Goal: Task Accomplishment & Management: Manage account settings

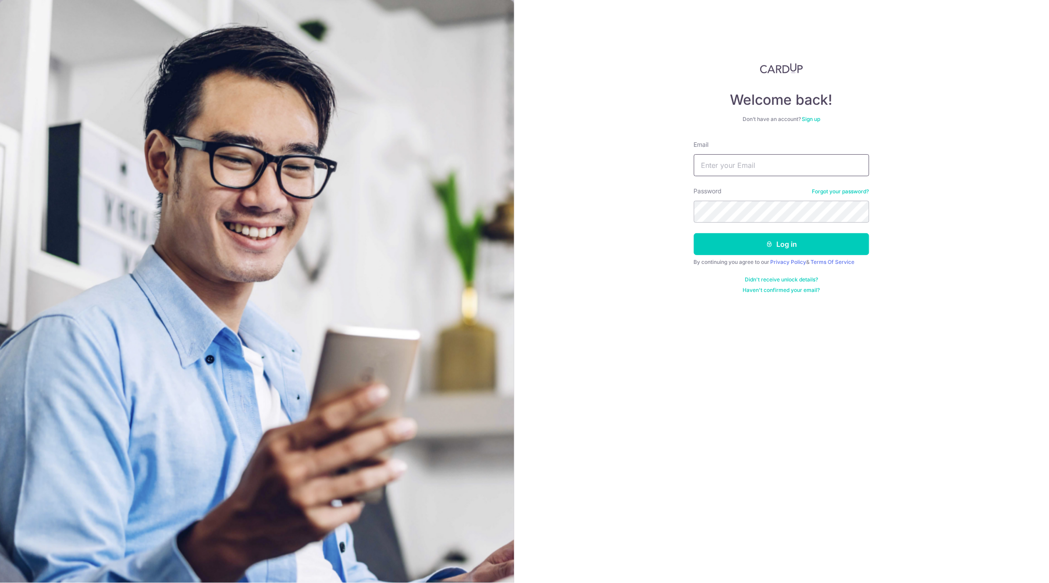
click at [738, 165] on input "Email" at bounding box center [781, 165] width 175 height 22
type input "gardendentacc@gmail.com"
click at [694, 233] on button "Log in" at bounding box center [781, 244] width 175 height 22
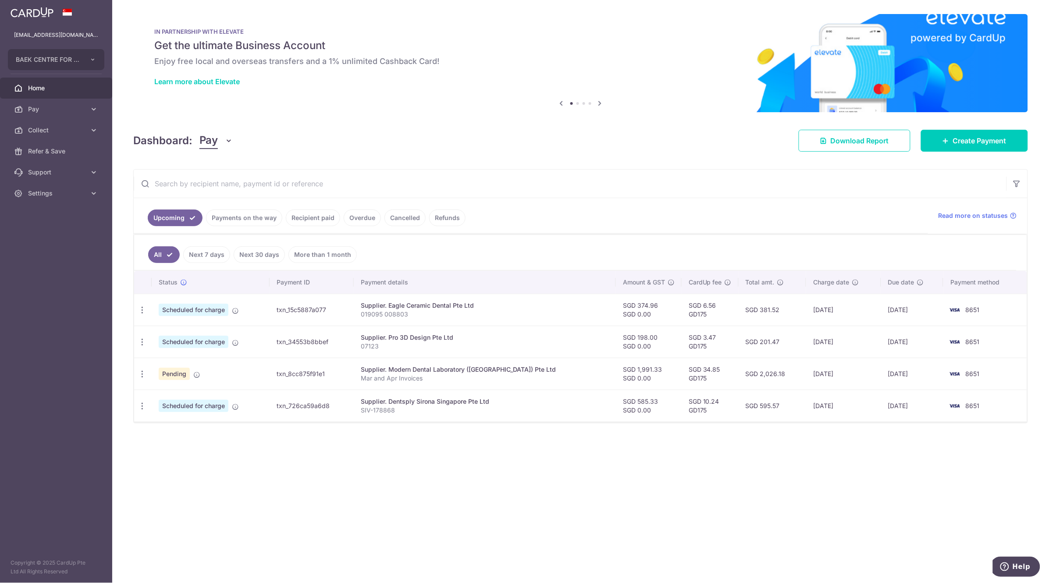
click at [259, 219] on link "Payments on the way" at bounding box center [244, 218] width 76 height 17
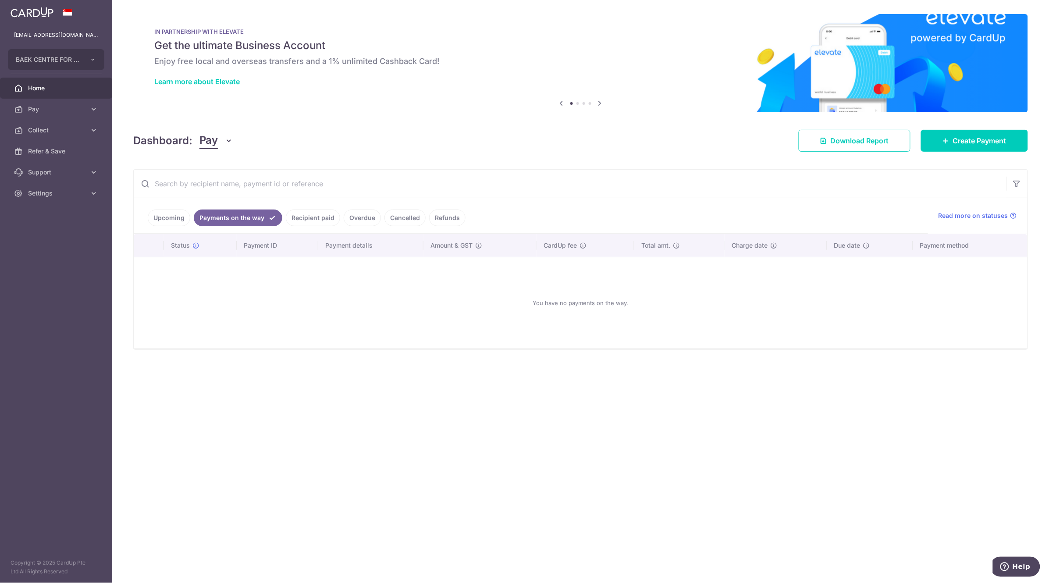
click at [173, 219] on link "Upcoming" at bounding box center [169, 218] width 43 height 17
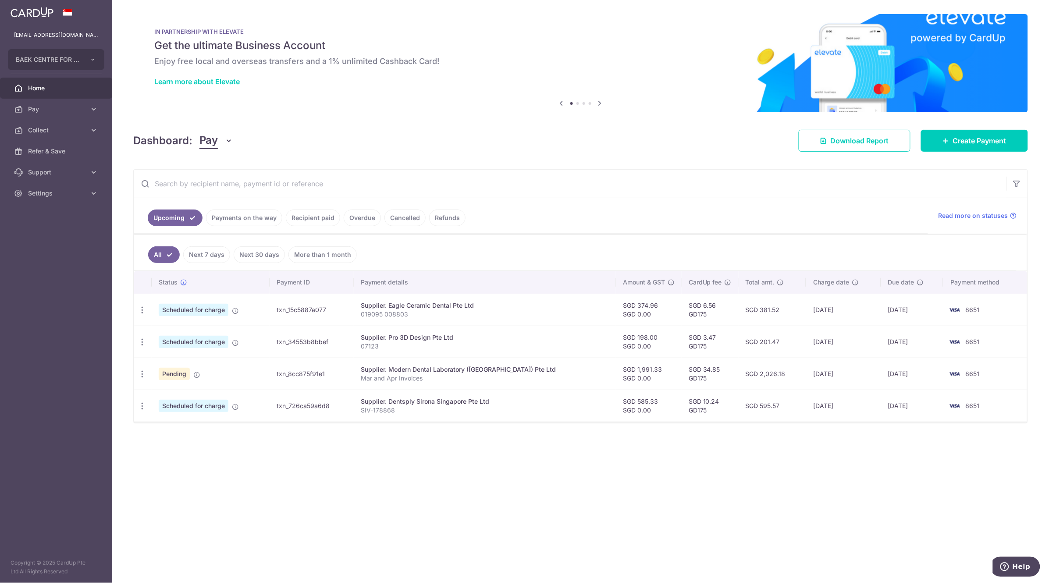
click at [324, 219] on link "Recipient paid" at bounding box center [313, 218] width 54 height 17
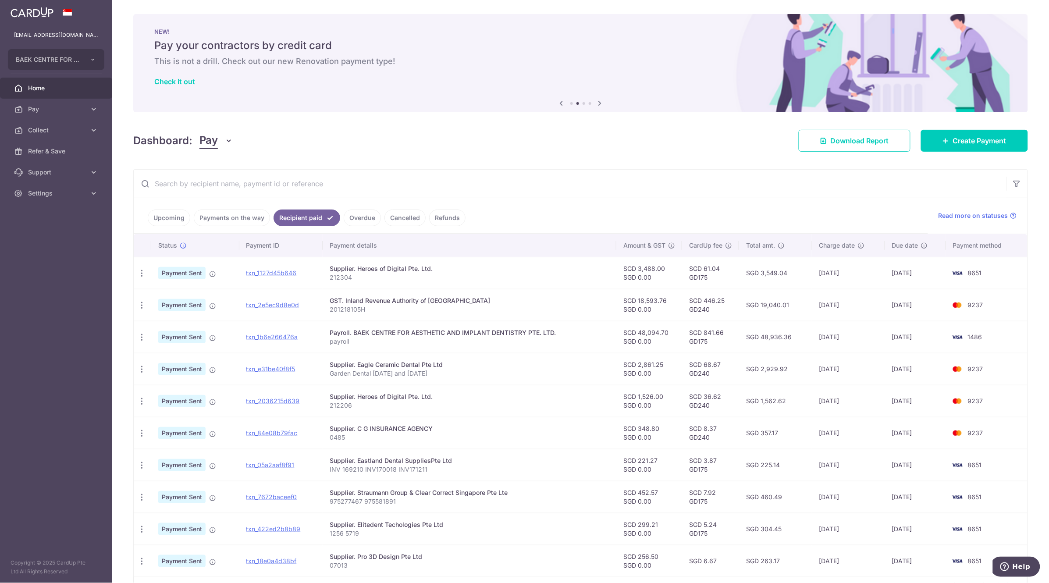
click at [243, 218] on link "Payments on the way" at bounding box center [232, 218] width 76 height 17
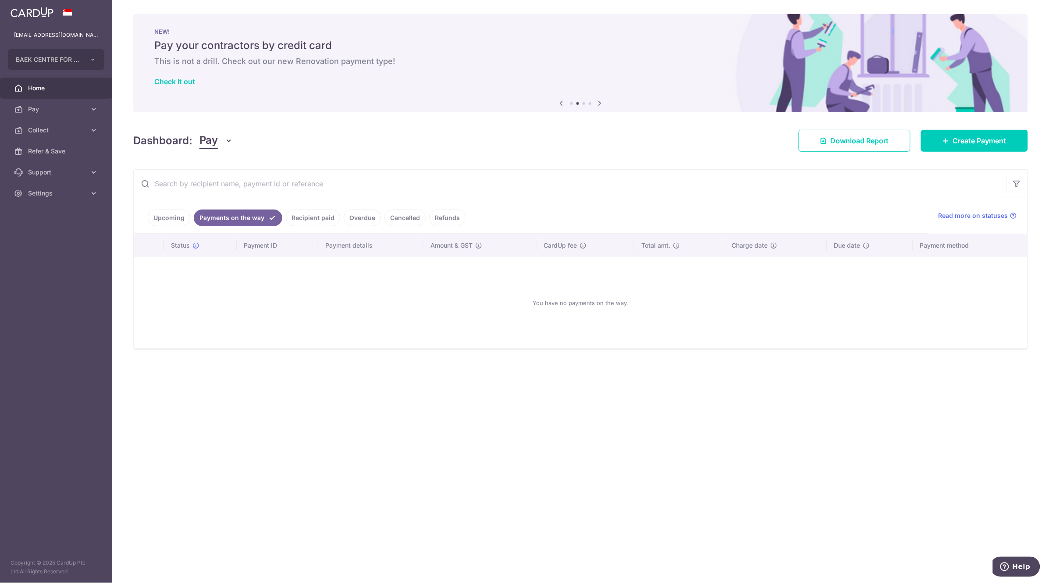
click at [174, 217] on link "Upcoming" at bounding box center [169, 218] width 43 height 17
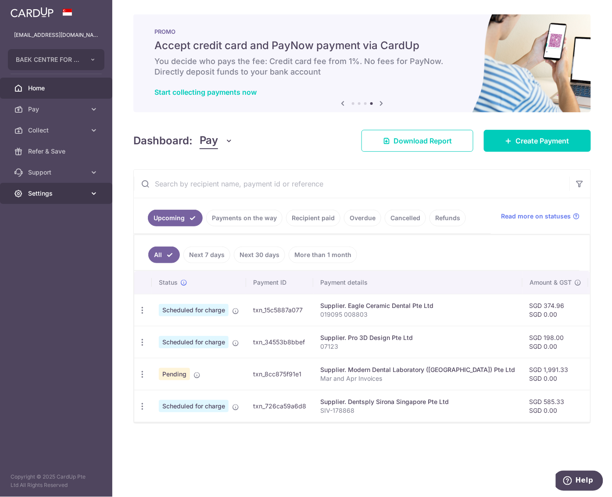
click at [94, 195] on icon at bounding box center [93, 193] width 9 height 9
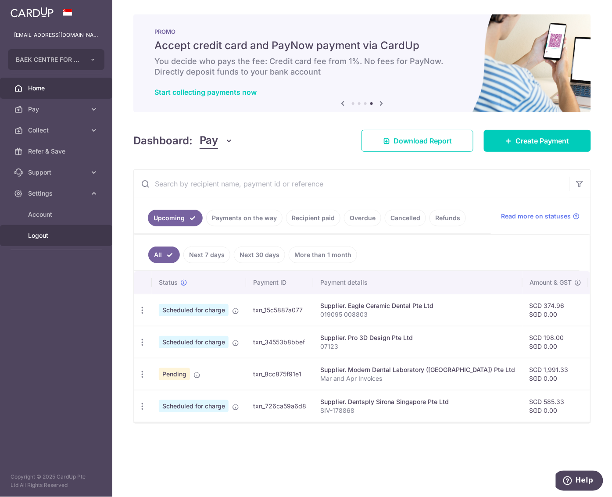
click at [53, 235] on span "Logout" at bounding box center [57, 235] width 58 height 9
